Goal: Transaction & Acquisition: Book appointment/travel/reservation

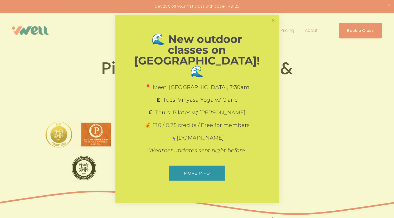
click at [271, 25] on link "Close" at bounding box center [273, 20] width 9 height 9
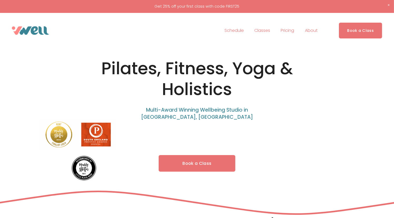
click at [209, 163] on link "Book a Class" at bounding box center [197, 163] width 77 height 17
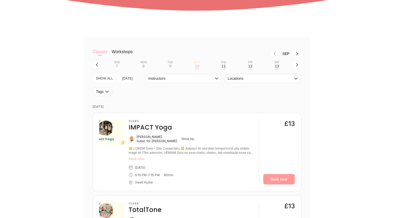
scroll to position [128, 0]
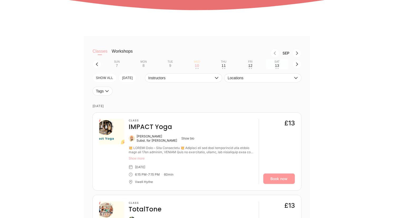
click at [277, 65] on div "13" at bounding box center [277, 66] width 4 height 4
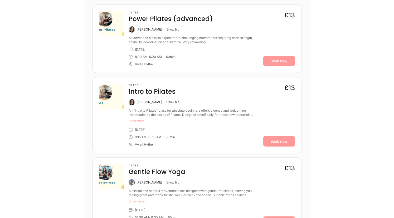
scroll to position [224, 0]
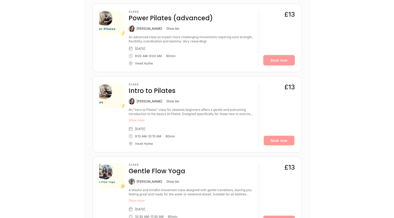
click at [277, 139] on link "Book now" at bounding box center [280, 141] width 32 height 11
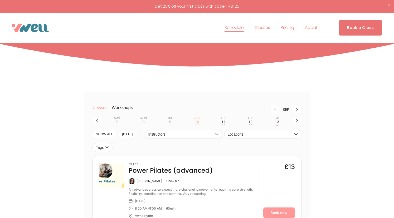
scroll to position [71, 0]
click at [293, 121] on button "button" at bounding box center [297, 121] width 9 height 9
click at [116, 122] on div "14" at bounding box center [117, 122] width 4 height 4
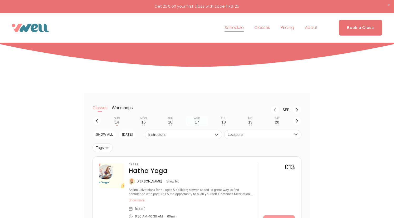
click at [198, 123] on div "17" at bounding box center [197, 122] width 4 height 4
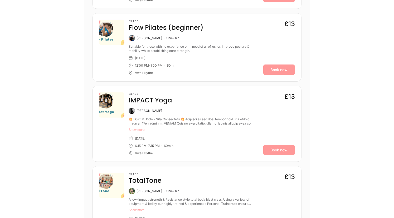
scroll to position [368, 0]
click at [280, 68] on link "Book now" at bounding box center [280, 70] width 32 height 11
